Goal: Information Seeking & Learning: Learn about a topic

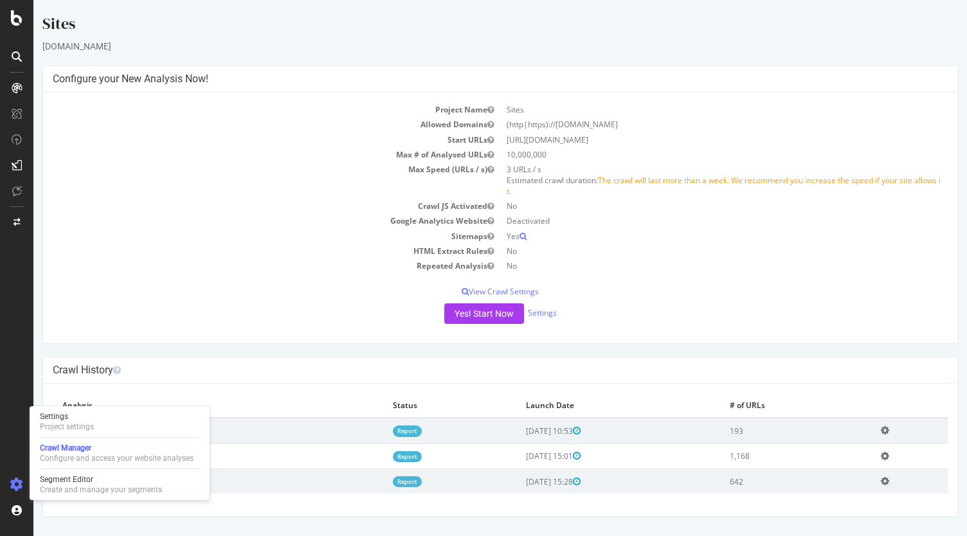
click at [293, 360] on div "Crawl History" at bounding box center [500, 370] width 914 height 26
click at [273, 525] on html "Sites [DOMAIN_NAME] × × Configure your New Analysis Now! Project Name Sites All…" at bounding box center [499, 265] width 933 height 530
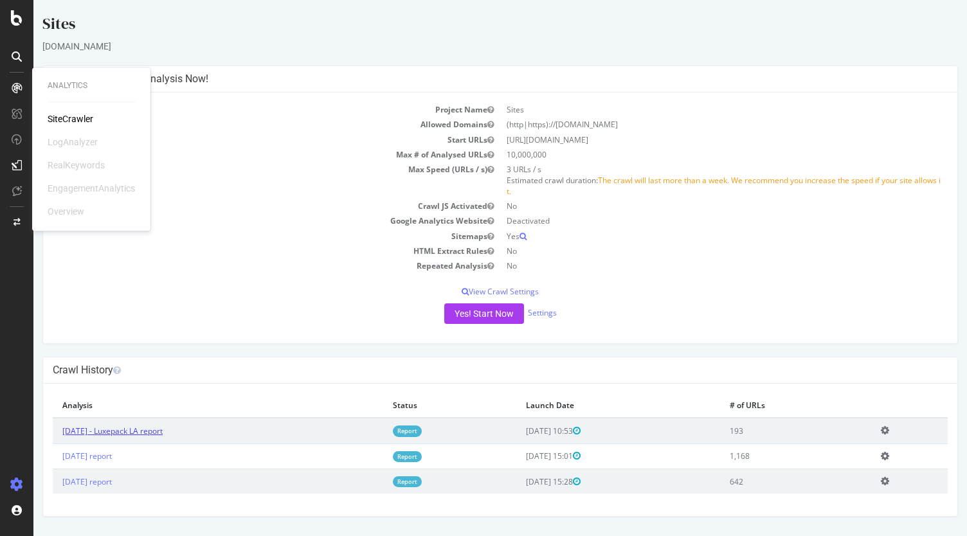
click at [136, 428] on link "[DATE] - Luxepack LA report" at bounding box center [112, 431] width 100 height 11
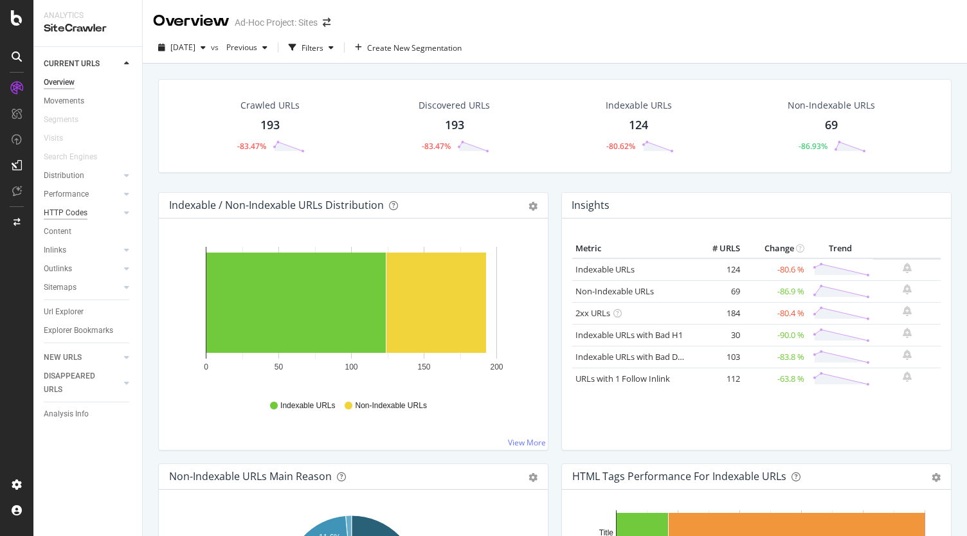
click at [52, 214] on div "HTTP Codes" at bounding box center [66, 213] width 44 height 14
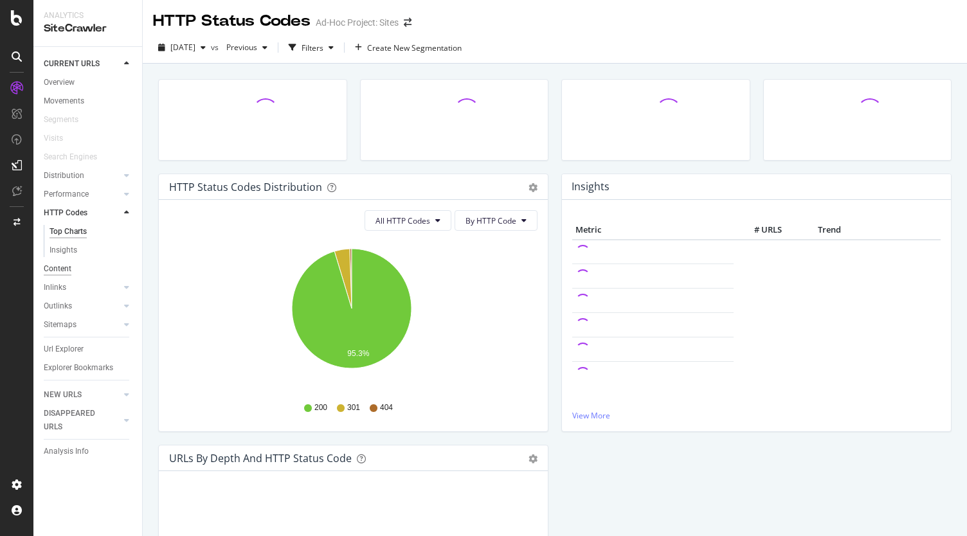
click at [61, 269] on div "Content" at bounding box center [58, 269] width 28 height 14
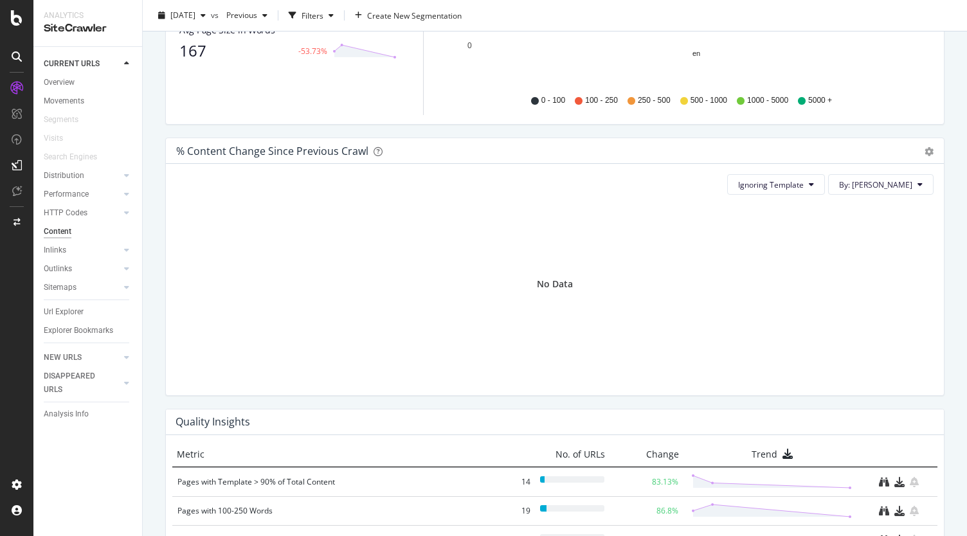
scroll to position [768, 0]
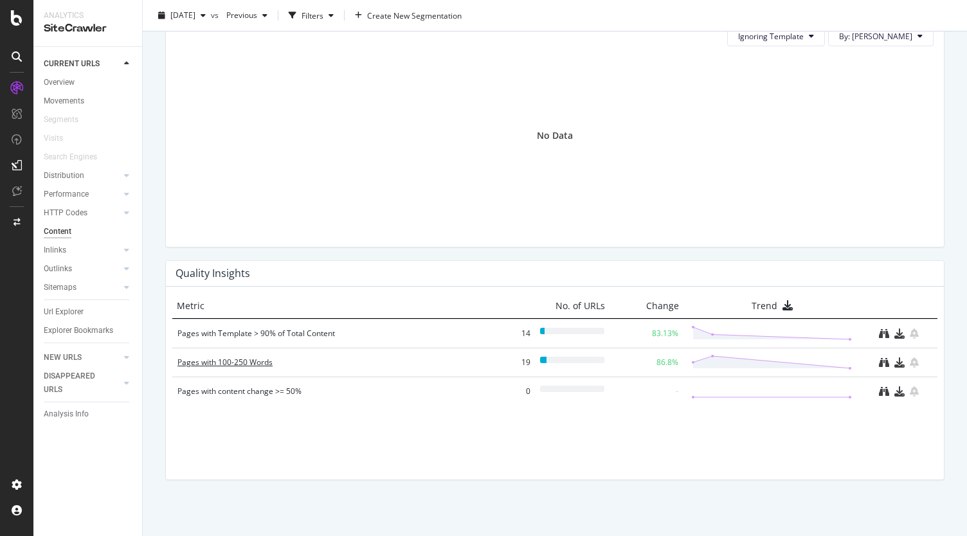
click at [260, 361] on div "Pages with 100-250 Words" at bounding box center [332, 362] width 311 height 13
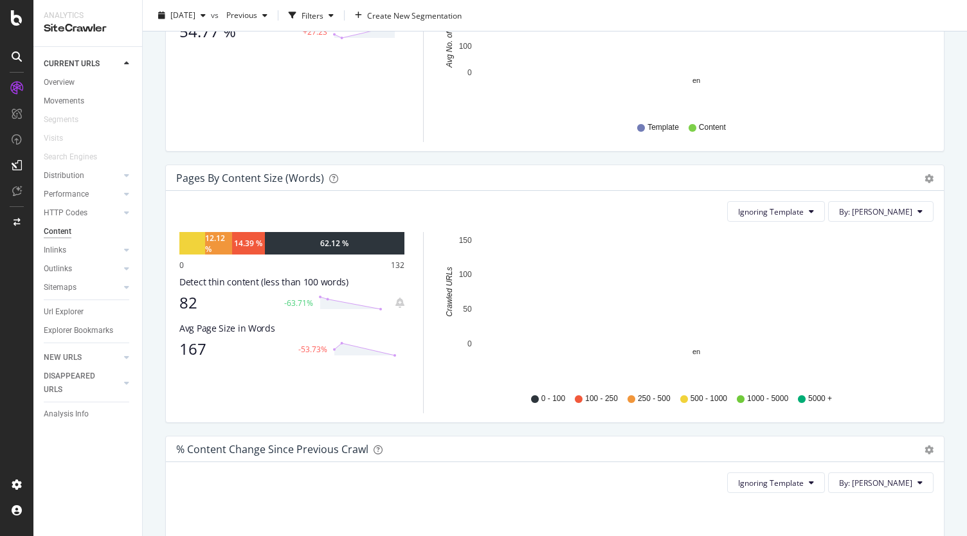
scroll to position [321, 0]
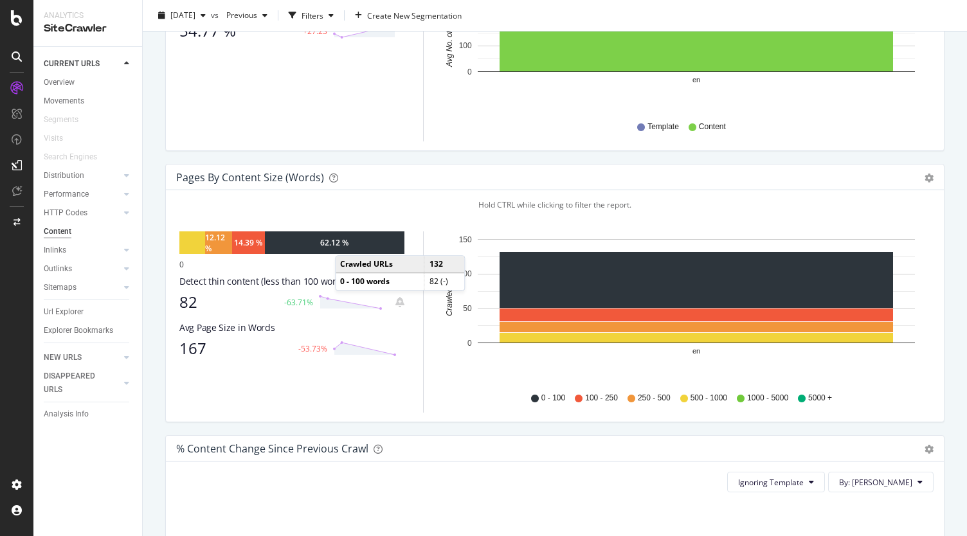
click at [348, 242] on div "62.12 %" at bounding box center [334, 242] width 28 height 11
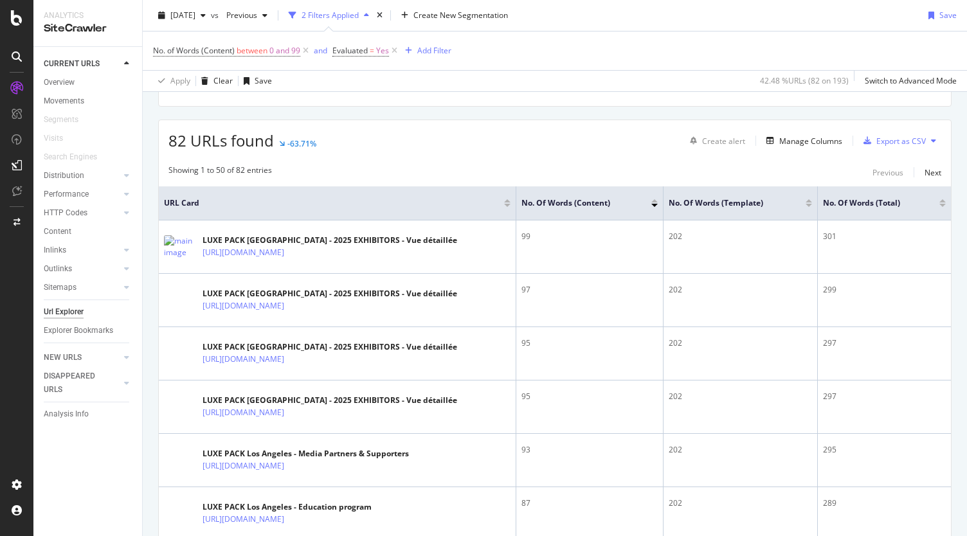
scroll to position [129, 0]
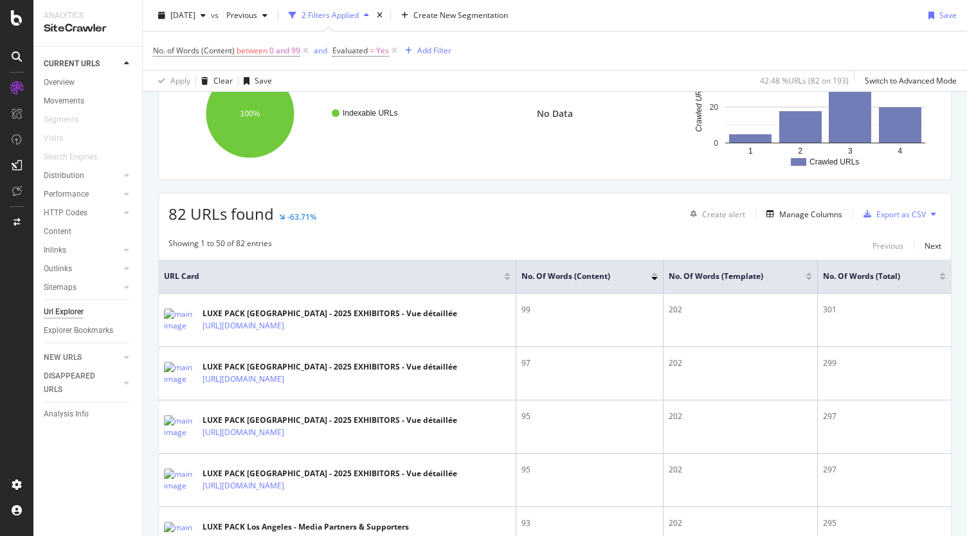
click at [654, 278] on div at bounding box center [654, 278] width 6 height 3
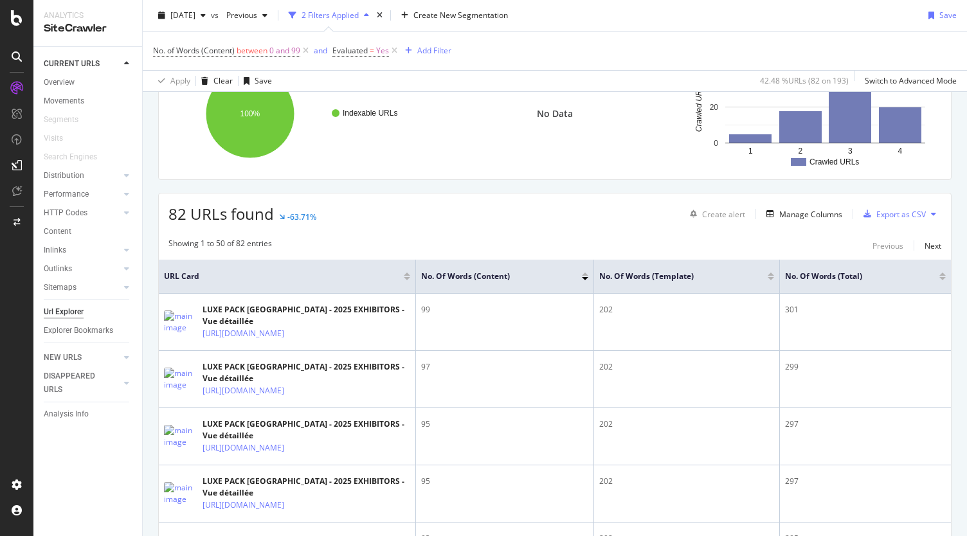
click at [586, 277] on div at bounding box center [585, 278] width 6 height 3
click at [584, 277] on div at bounding box center [585, 278] width 6 height 3
click at [584, 273] on div at bounding box center [585, 274] width 6 height 3
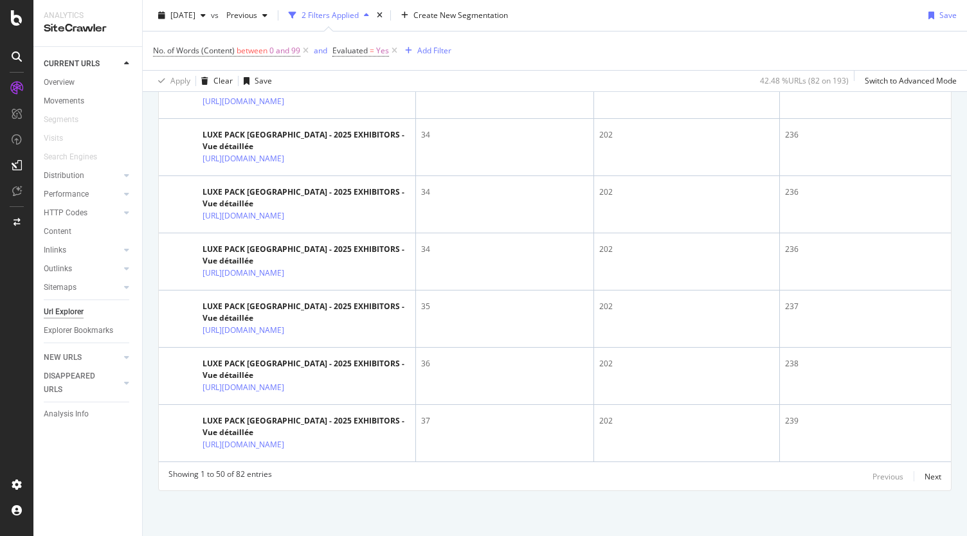
scroll to position [3423, 0]
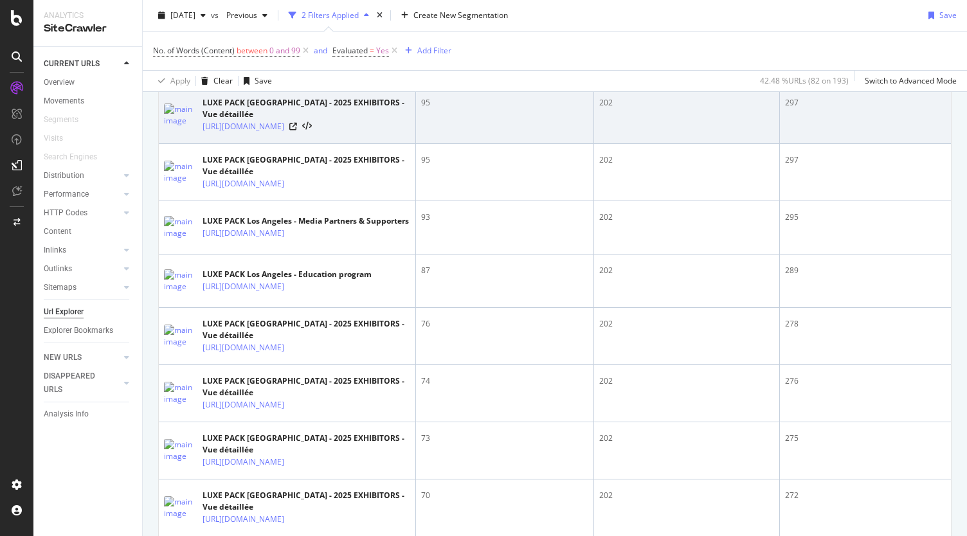
scroll to position [330, 0]
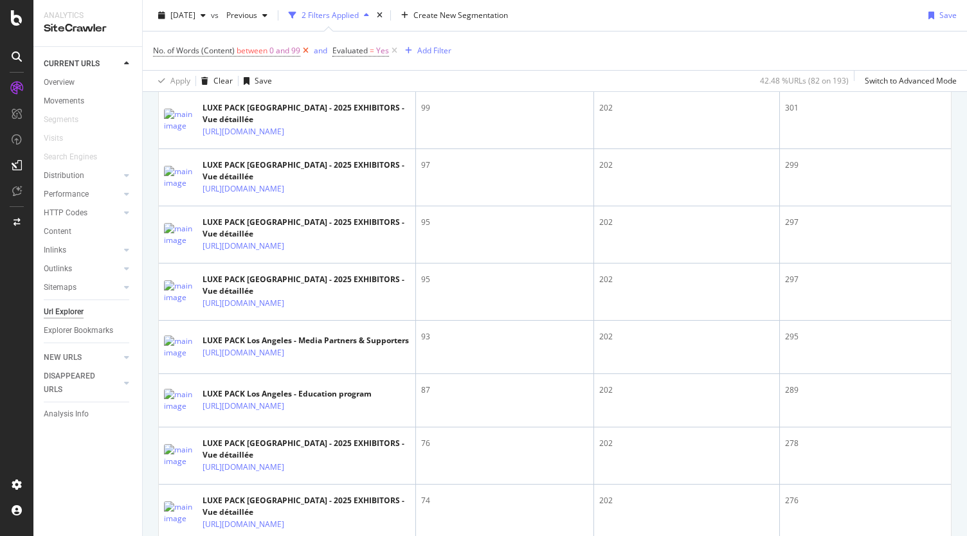
click at [304, 50] on icon at bounding box center [305, 50] width 11 height 13
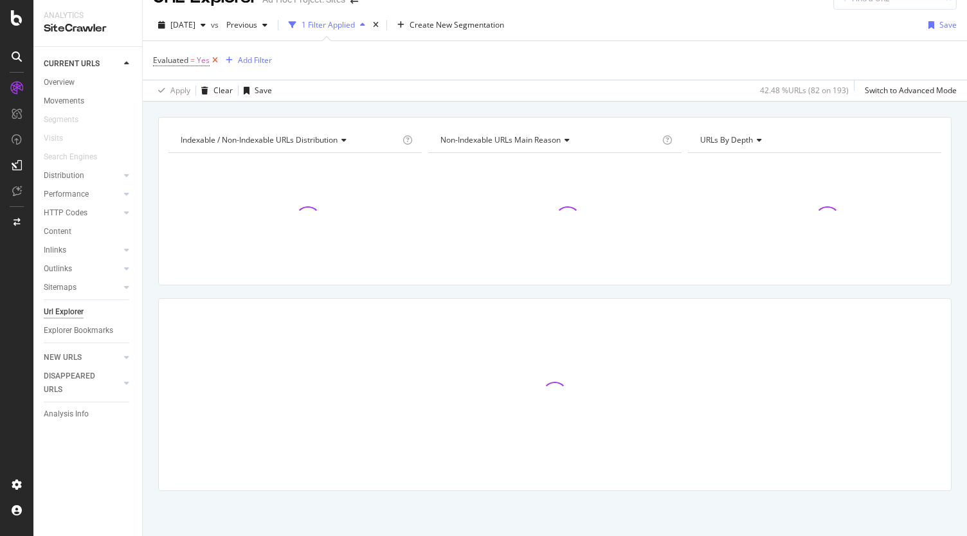
scroll to position [22, 0]
click at [213, 61] on icon at bounding box center [215, 61] width 11 height 13
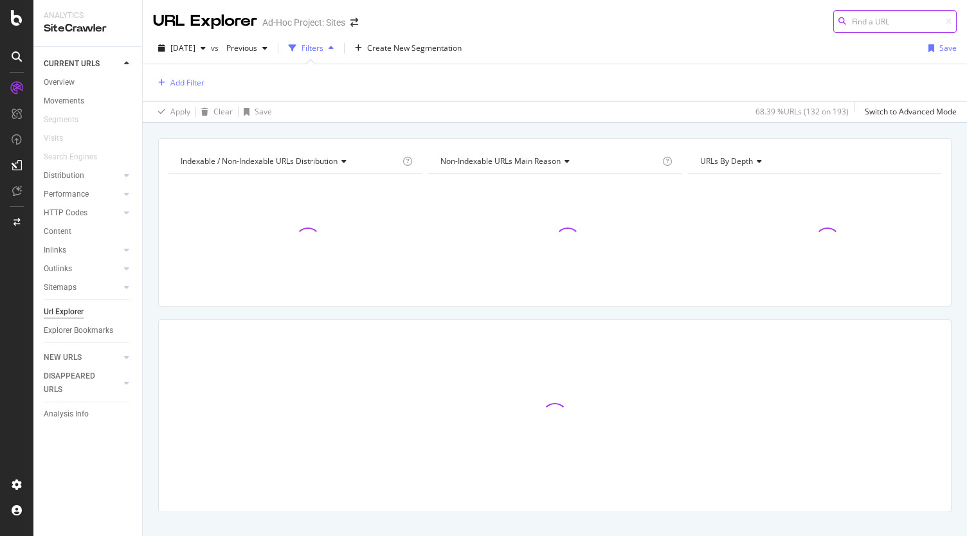
click at [854, 21] on input at bounding box center [894, 21] width 123 height 23
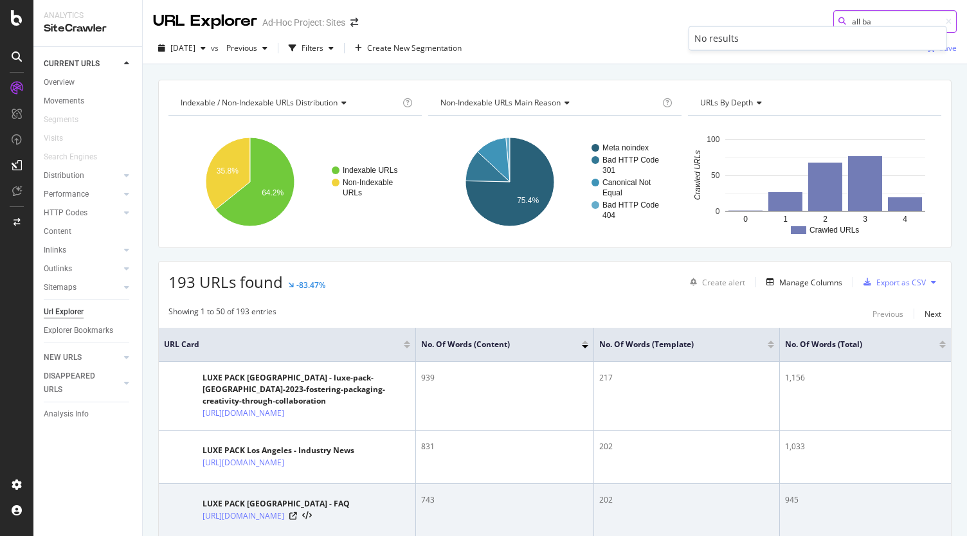
type input "all ba"
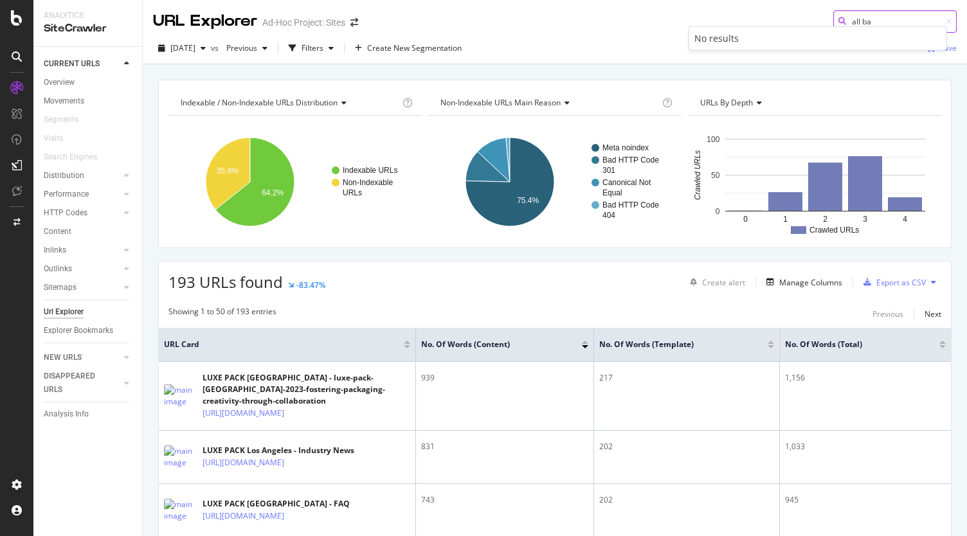
click at [864, 20] on input "all ba" at bounding box center [894, 21] width 123 height 23
drag, startPoint x: 864, startPoint y: 20, endPoint x: 833, endPoint y: 20, distance: 30.9
click at [833, 20] on div "all ba" at bounding box center [894, 21] width 123 height 23
drag, startPoint x: 62, startPoint y: 81, endPoint x: 420, endPoint y: 91, distance: 358.2
click at [62, 81] on div "Overview" at bounding box center [59, 83] width 31 height 14
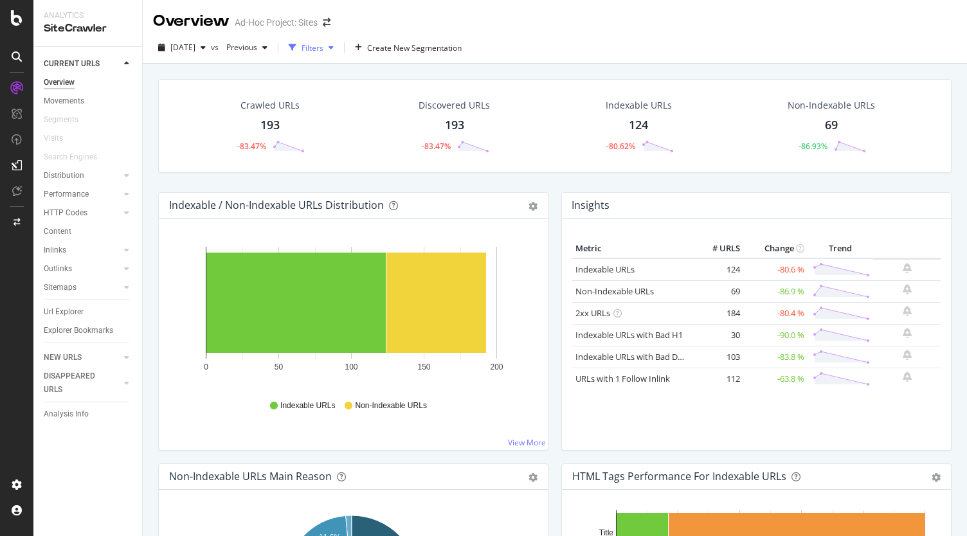
click at [339, 51] on div "button" at bounding box center [330, 48] width 15 height 8
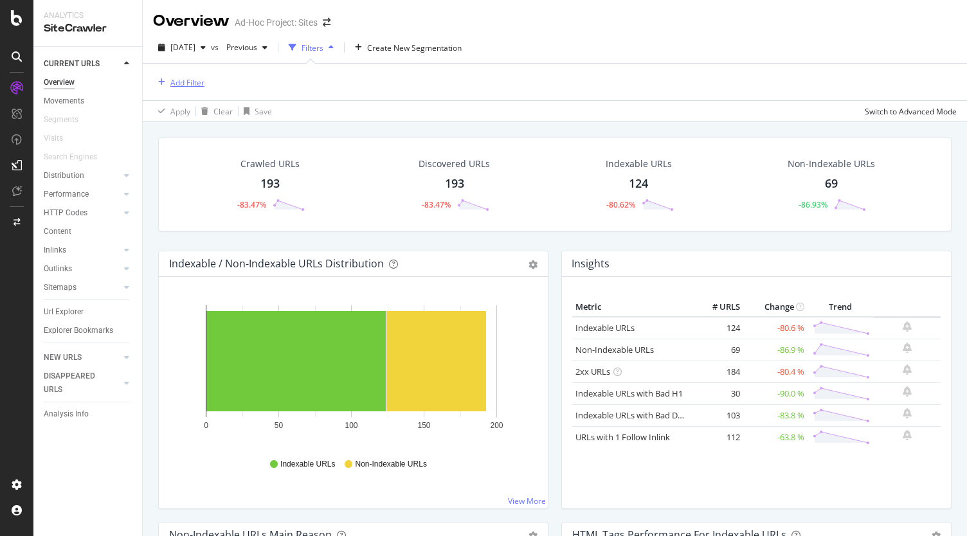
click at [192, 83] on div "Add Filter" at bounding box center [187, 82] width 34 height 11
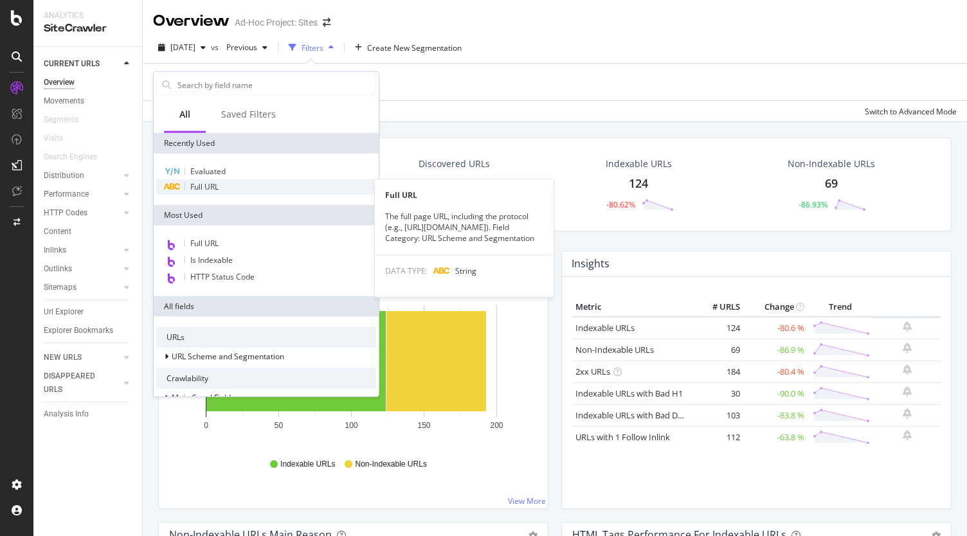
click at [197, 187] on span "Full URL" at bounding box center [204, 186] width 28 height 11
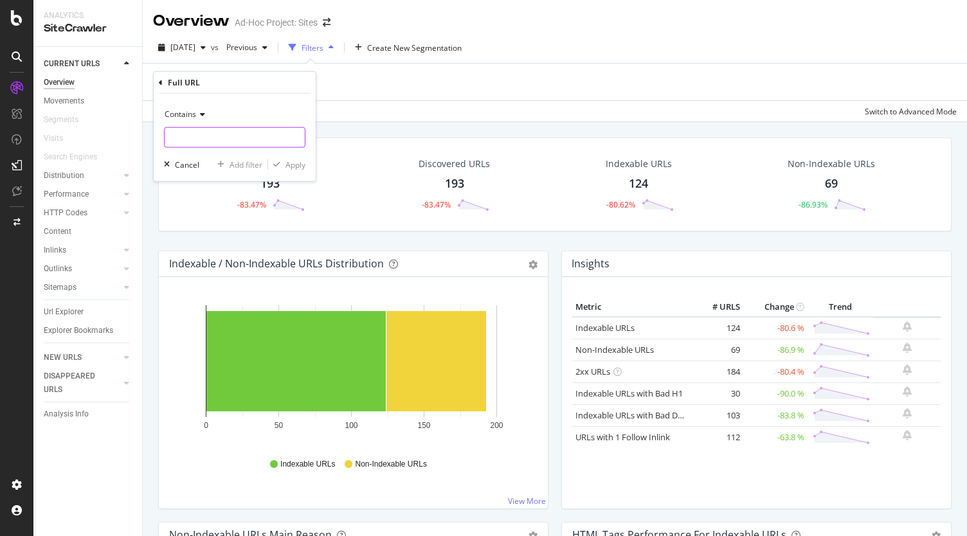
click at [188, 138] on input "text" at bounding box center [235, 137] width 140 height 21
paste input "all-badges"
type input "all-badges"
click at [292, 164] on div "Apply" at bounding box center [295, 164] width 20 height 11
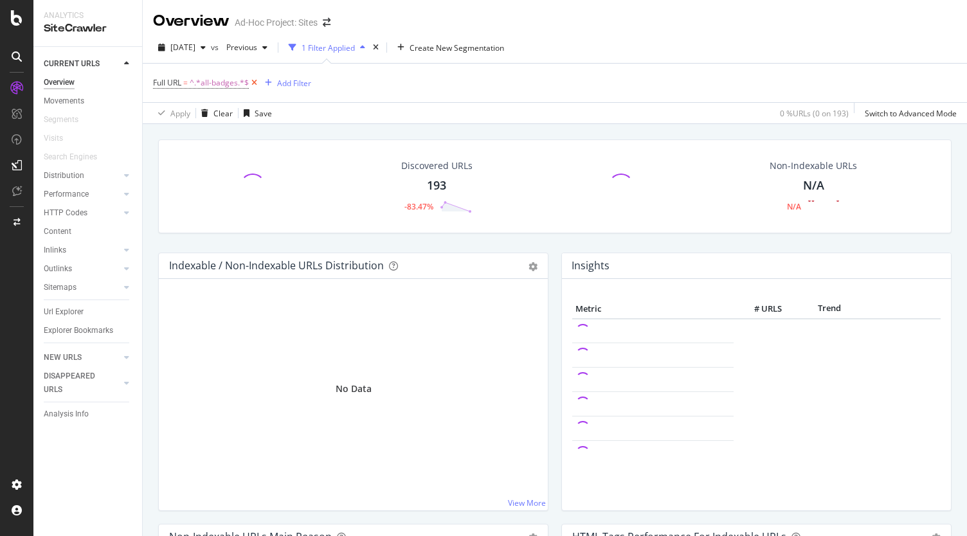
click at [252, 84] on icon at bounding box center [254, 83] width 11 height 13
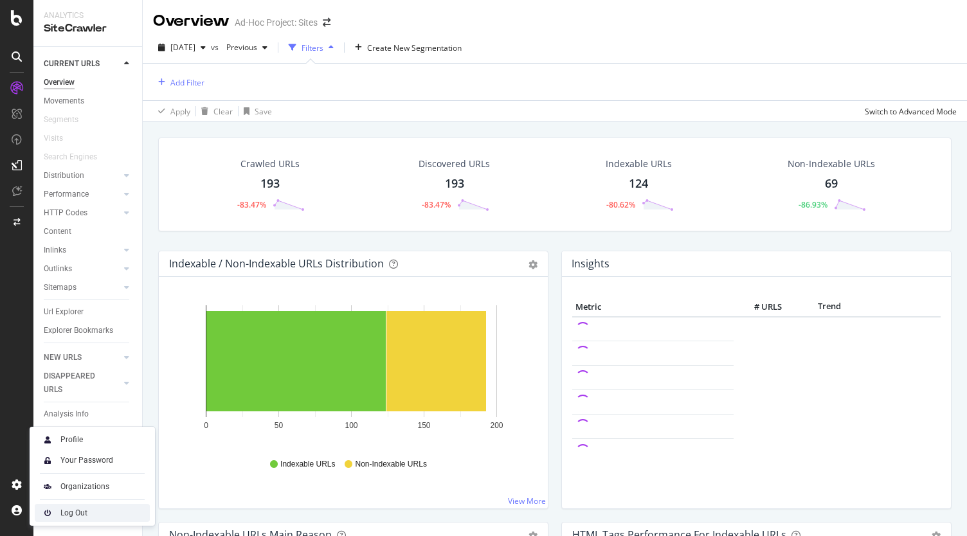
click at [43, 512] on img at bounding box center [47, 512] width 15 height 15
